Goal: Find specific page/section: Find specific page/section

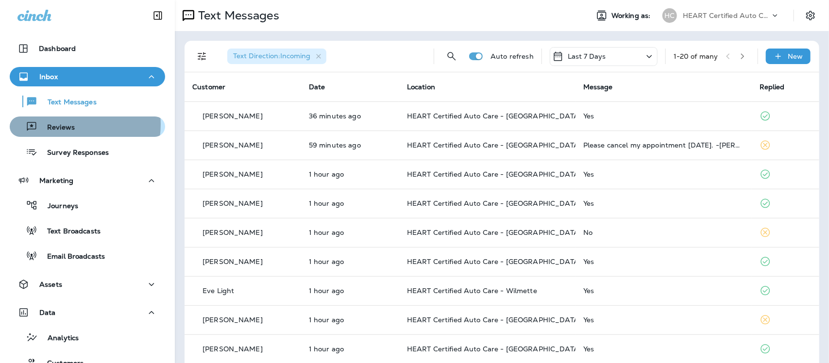
click at [66, 124] on p "Reviews" at bounding box center [55, 127] width 37 height 9
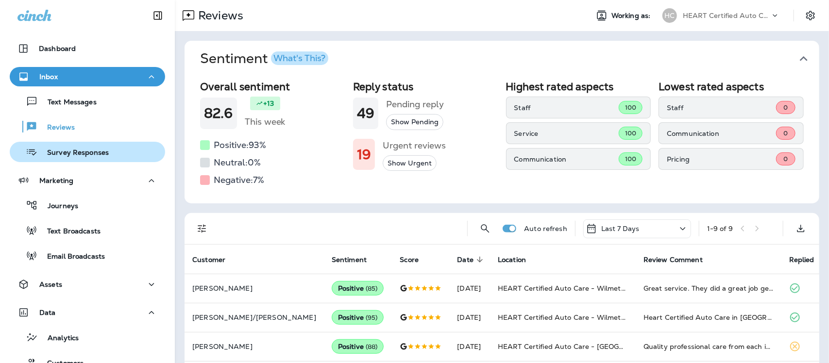
click at [66, 151] on p "Survey Responses" at bounding box center [72, 153] width 71 height 9
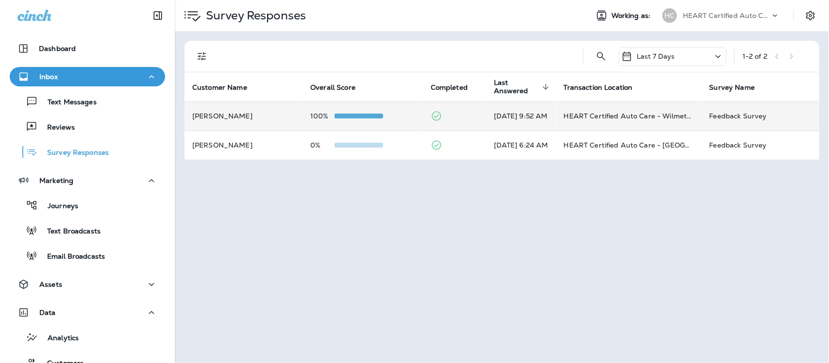
click at [670, 116] on td "HEART Certified Auto Care - Wilmette" at bounding box center [629, 115] width 146 height 29
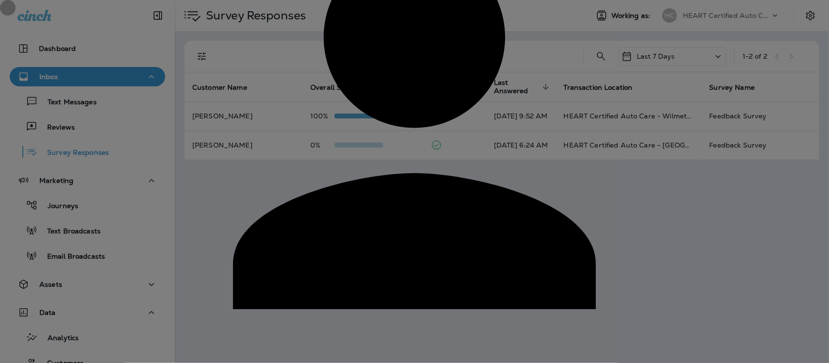
drag, startPoint x: 622, startPoint y: 64, endPoint x: 549, endPoint y: 58, distance: 73.5
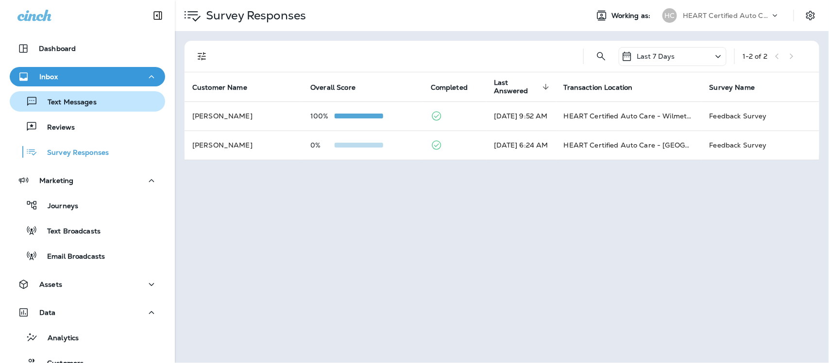
click at [70, 104] on p "Text Messages" at bounding box center [67, 102] width 59 height 9
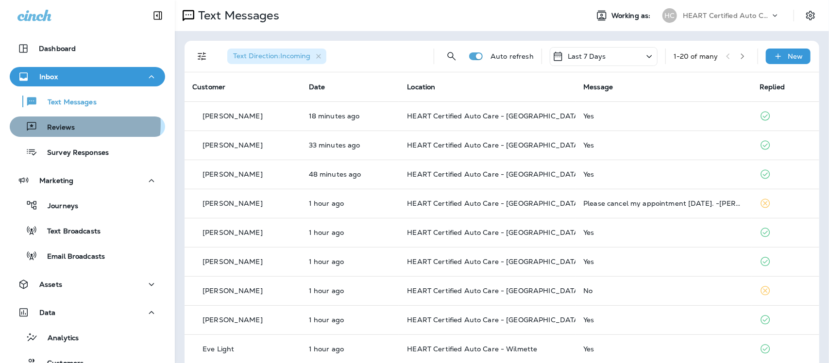
click at [64, 124] on p "Reviews" at bounding box center [55, 127] width 37 height 9
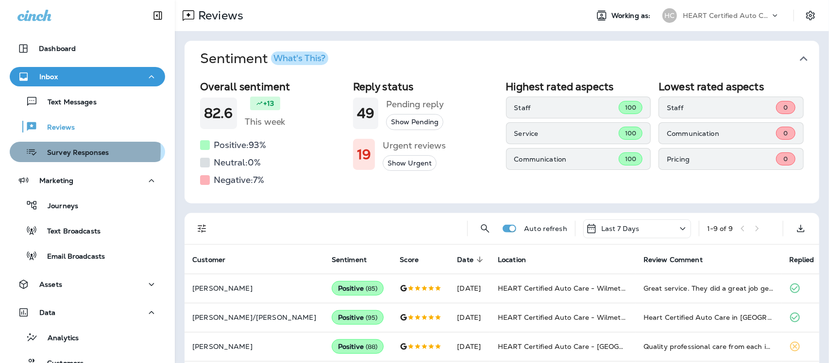
click at [71, 150] on p "Survey Responses" at bounding box center [72, 153] width 71 height 9
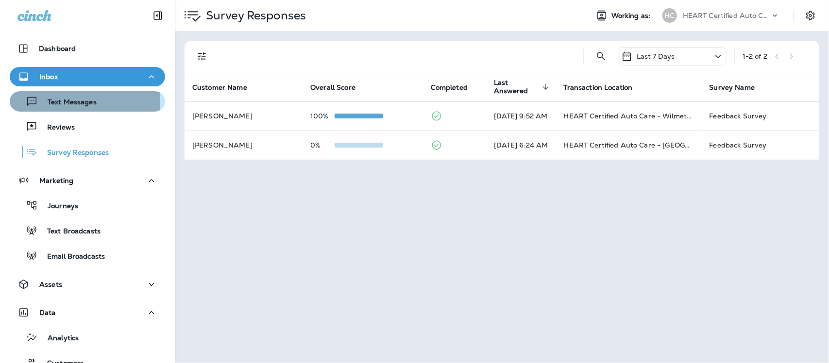
click at [56, 100] on p "Text Messages" at bounding box center [67, 102] width 59 height 9
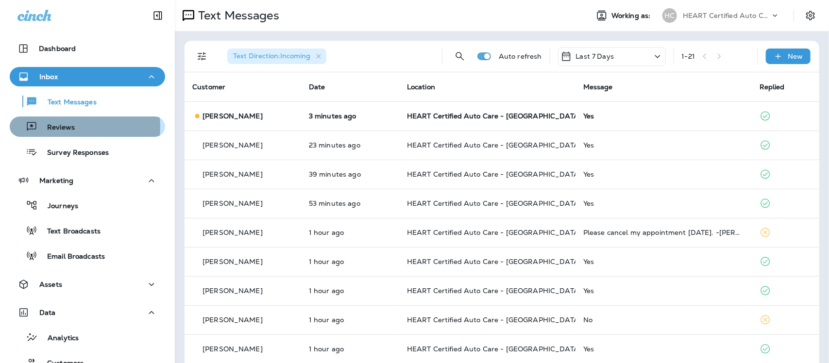
click at [54, 127] on p "Reviews" at bounding box center [55, 127] width 37 height 9
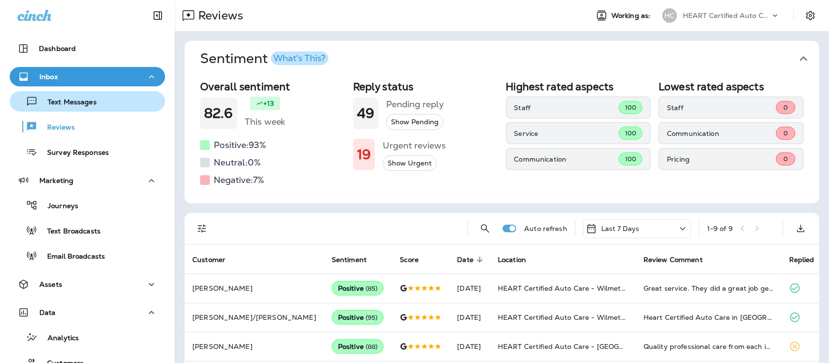
click at [64, 101] on p "Text Messages" at bounding box center [67, 102] width 59 height 9
